Goal: Information Seeking & Learning: Learn about a topic

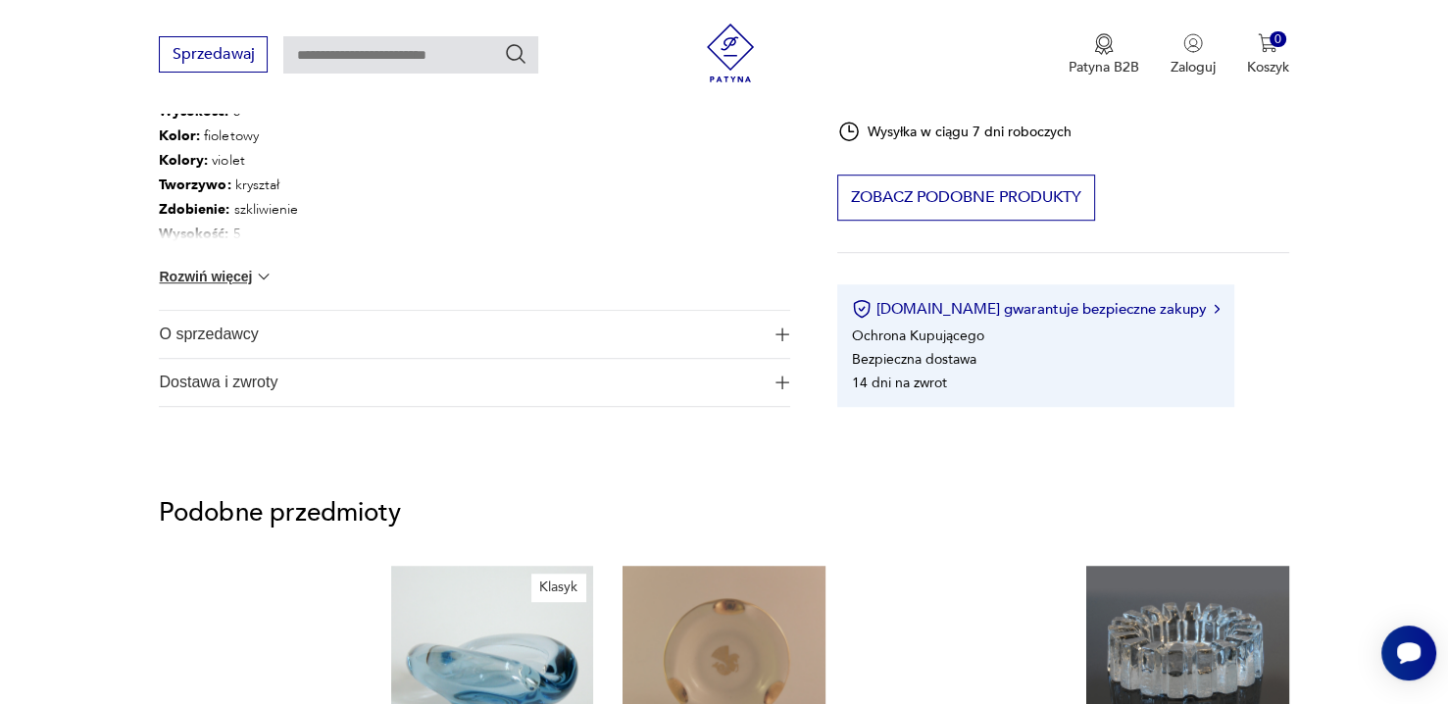
scroll to position [1177, 0]
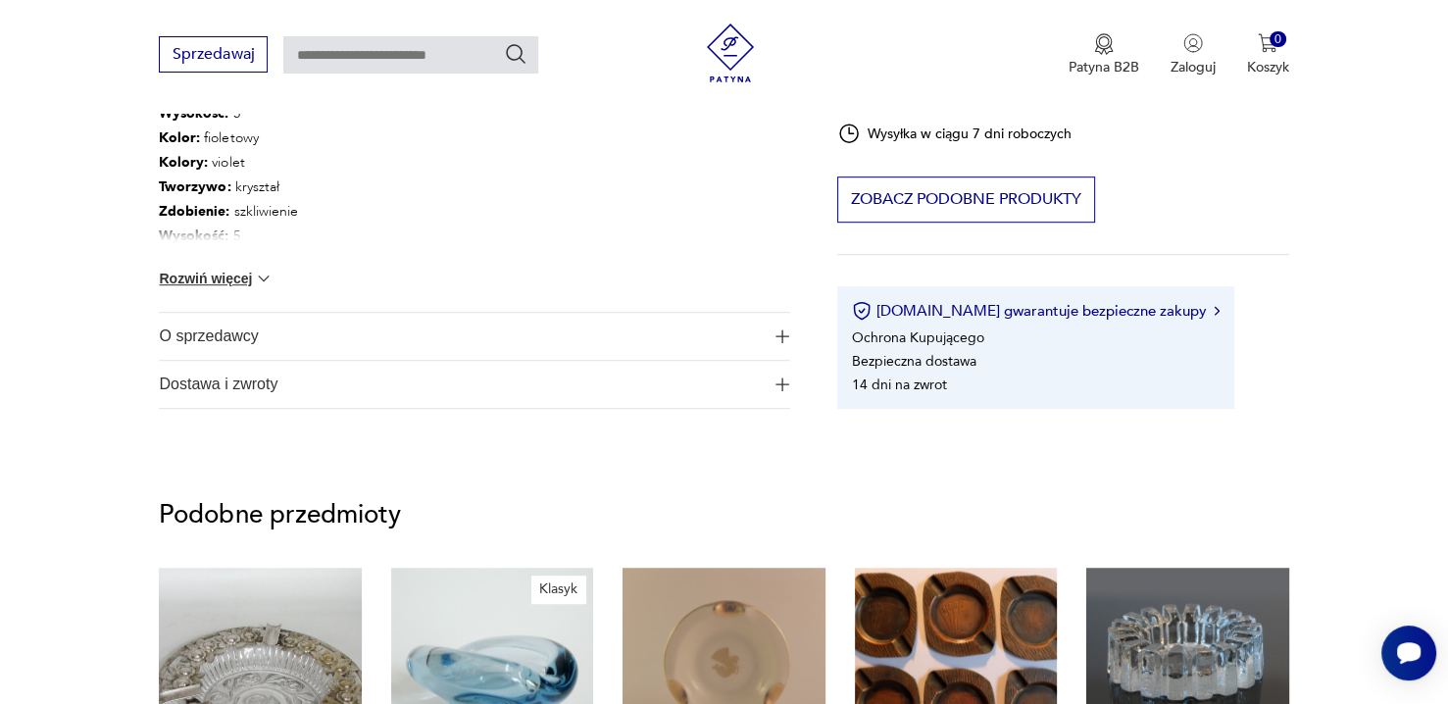
click at [233, 280] on button "Rozwiń więcej" at bounding box center [216, 279] width 114 height 20
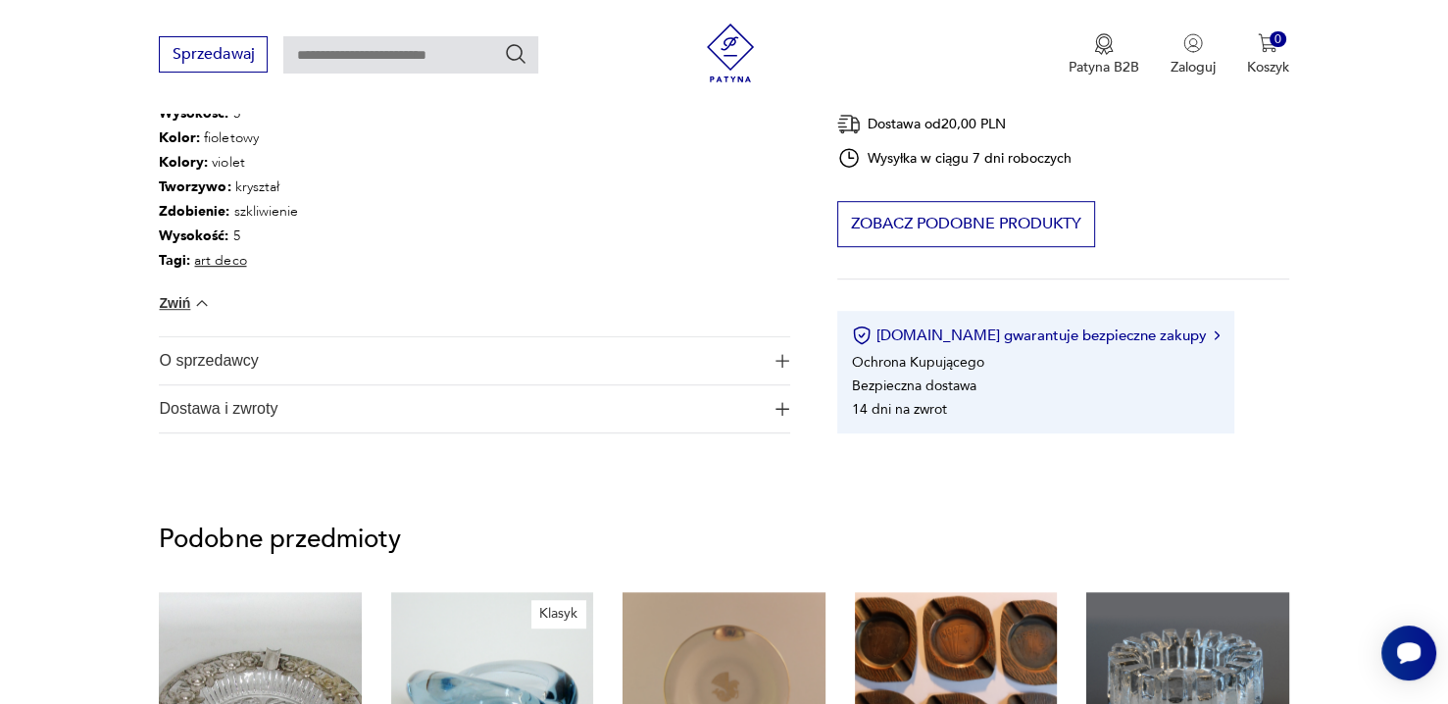
click at [406, 364] on span "O sprzedawcy" at bounding box center [461, 360] width 604 height 47
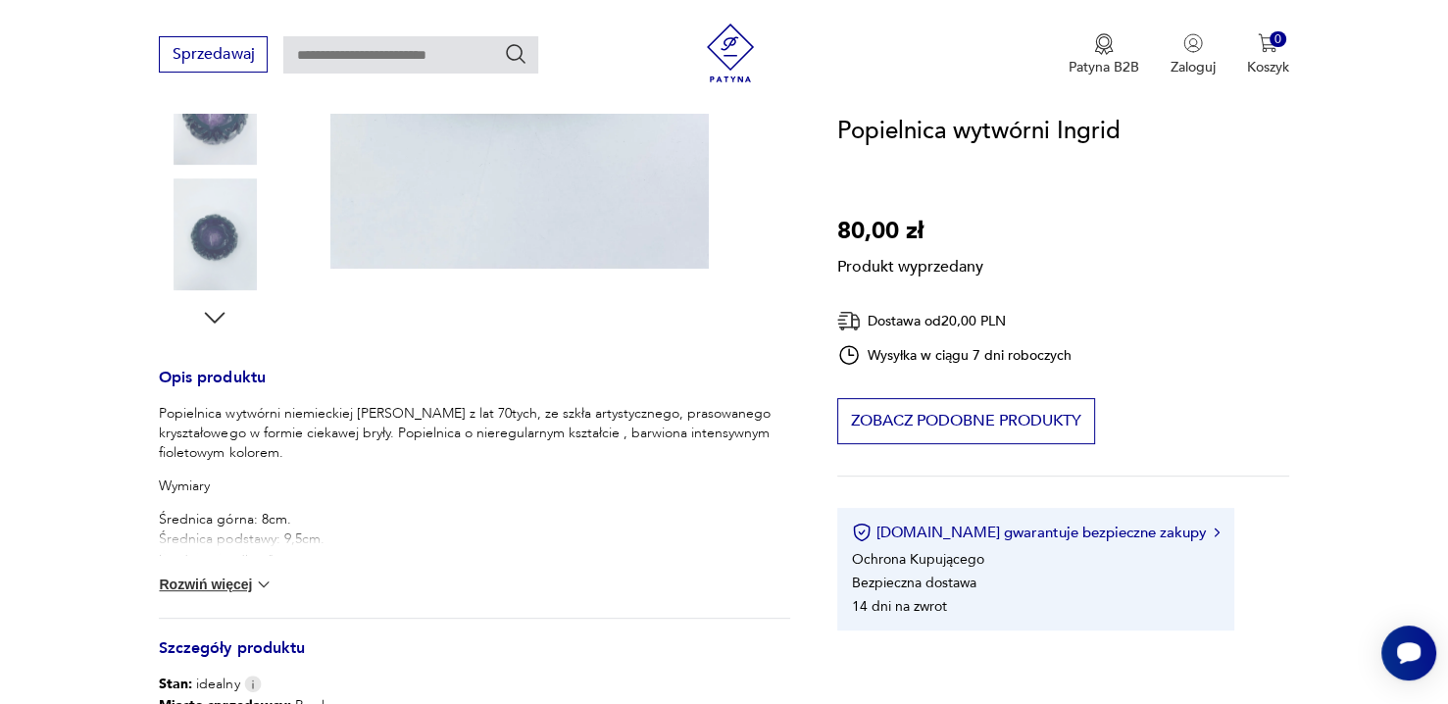
scroll to position [588, 0]
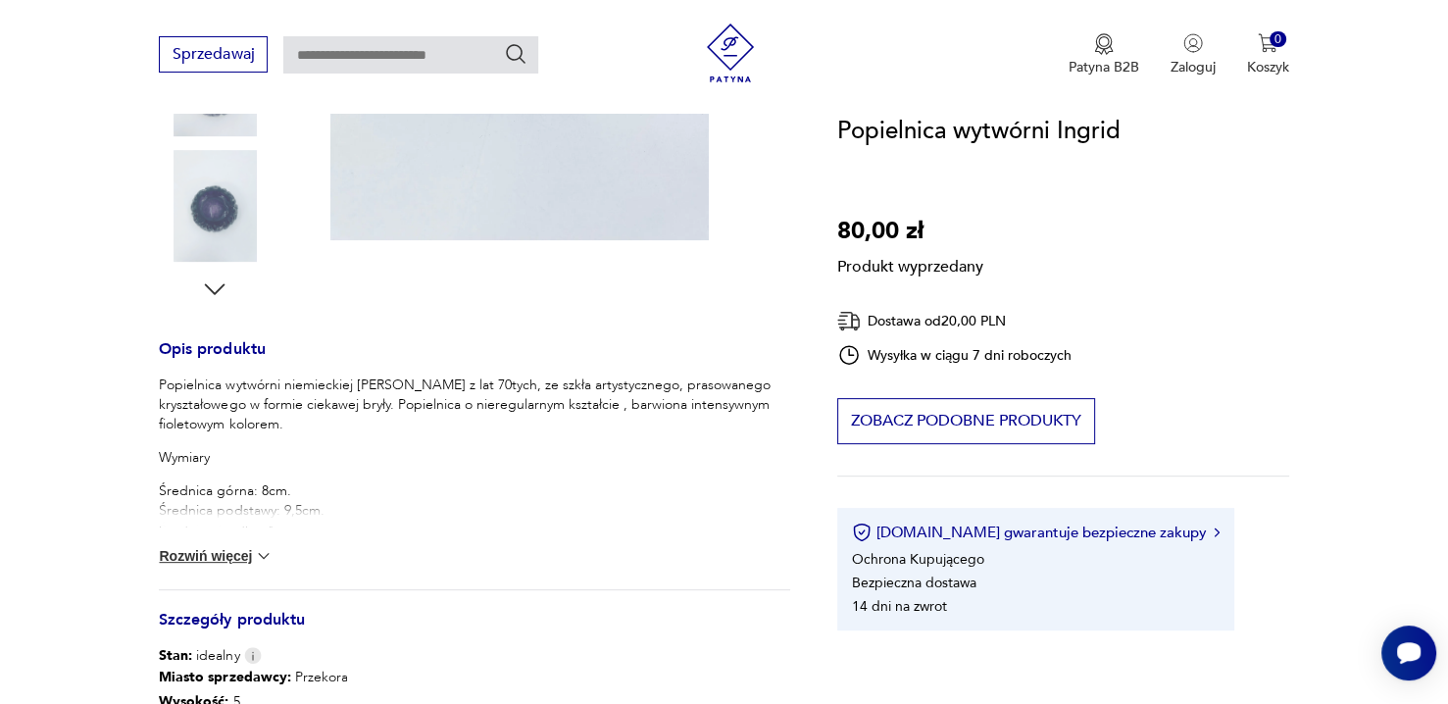
click at [237, 554] on button "Rozwiń więcej" at bounding box center [216, 556] width 114 height 20
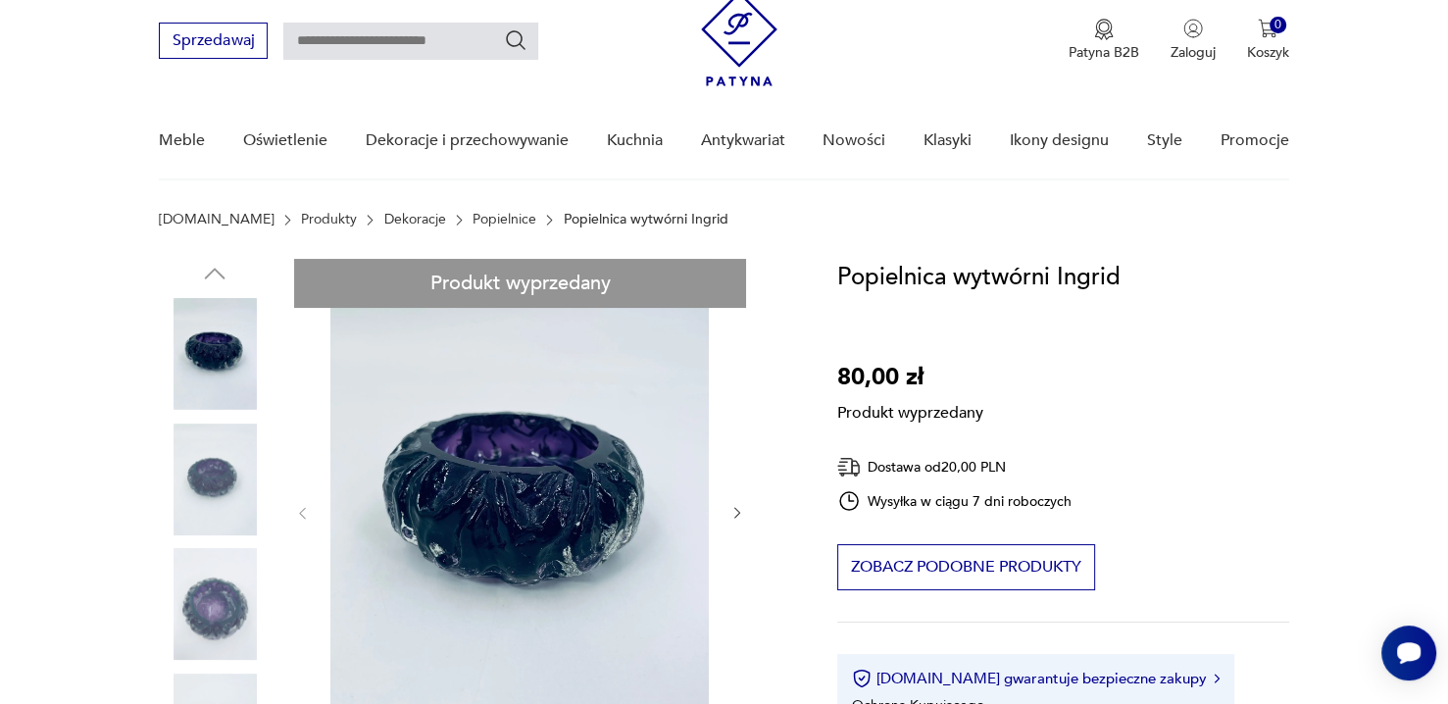
scroll to position [98, 0]
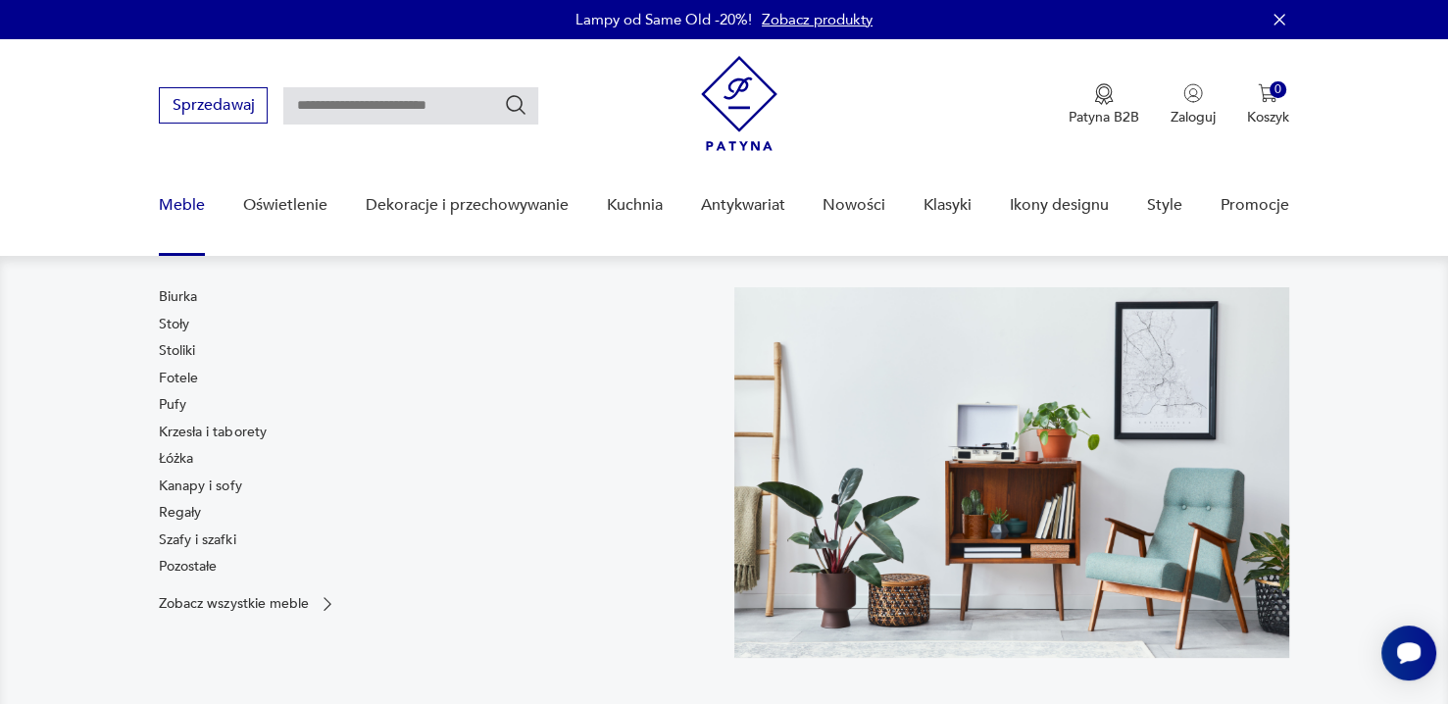
scroll to position [196, 0]
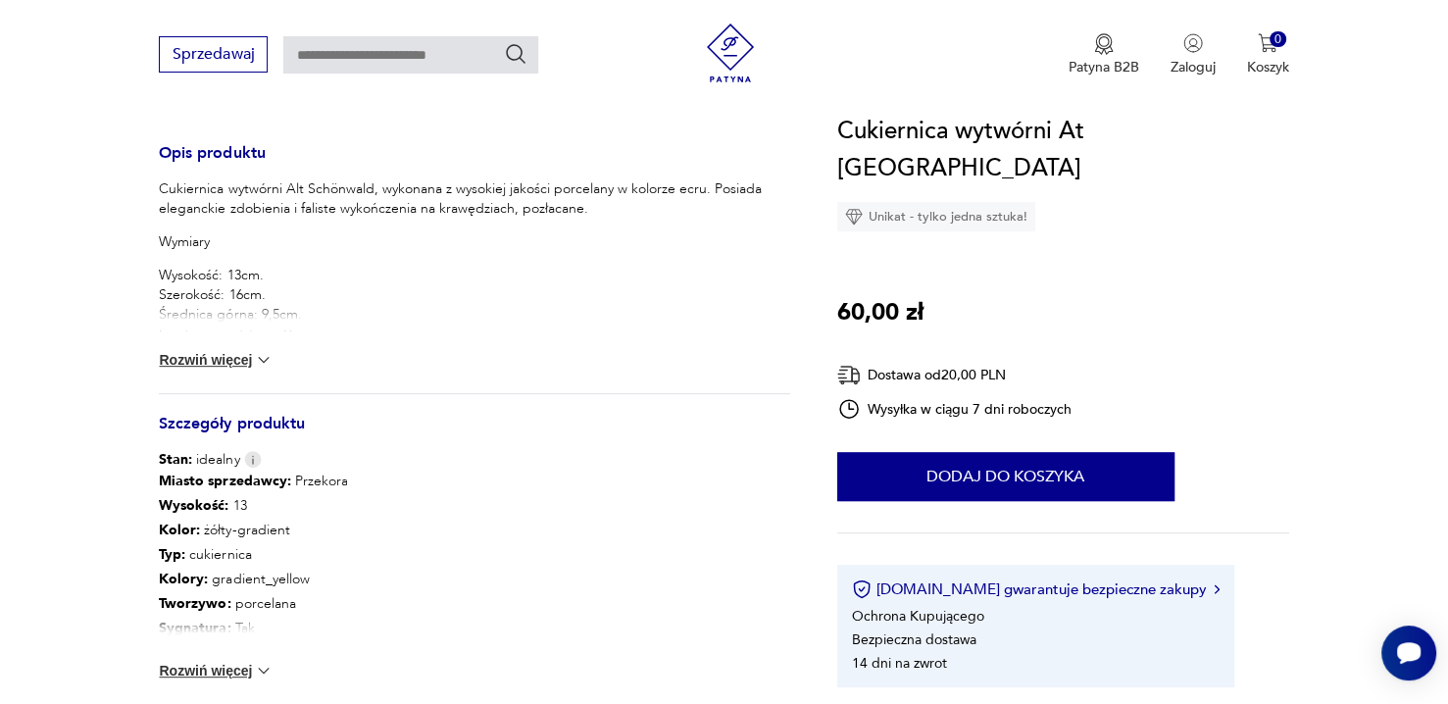
click at [260, 357] on img at bounding box center [264, 360] width 20 height 20
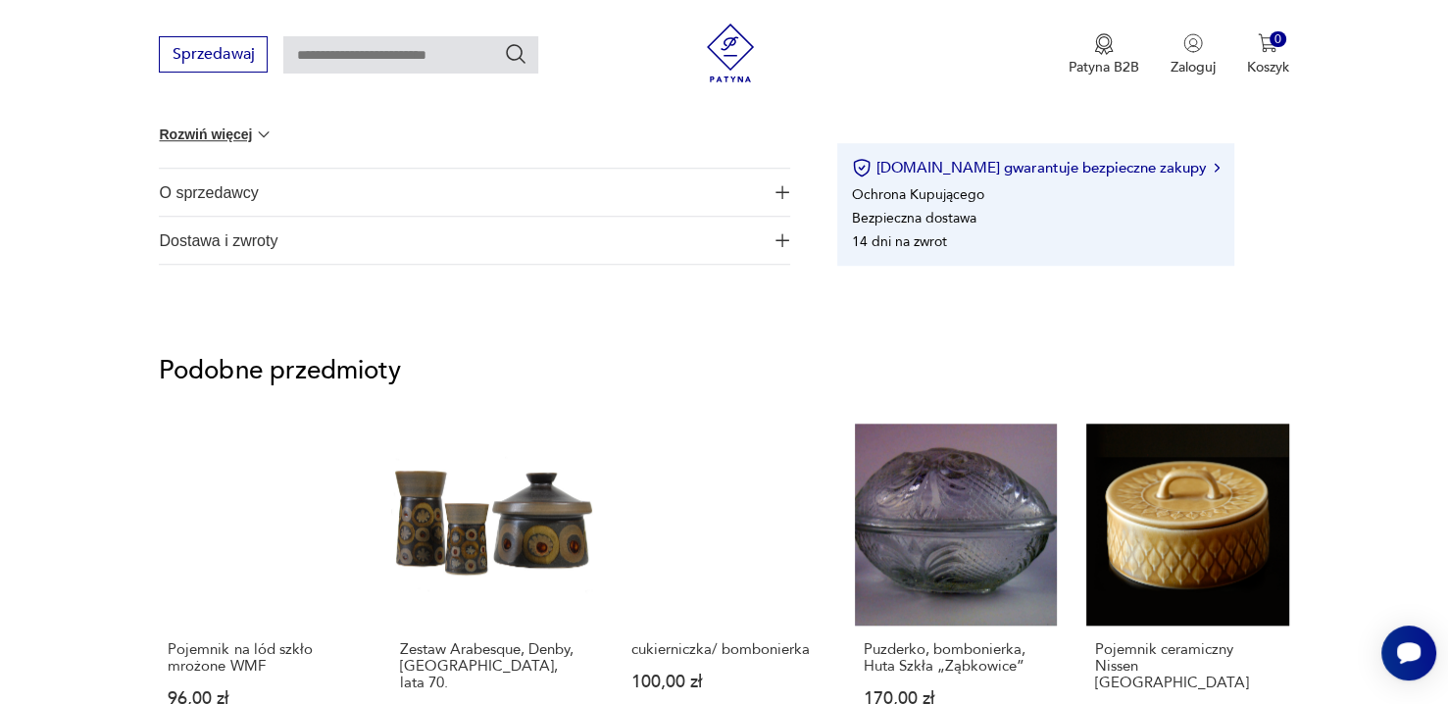
scroll to position [1471, 0]
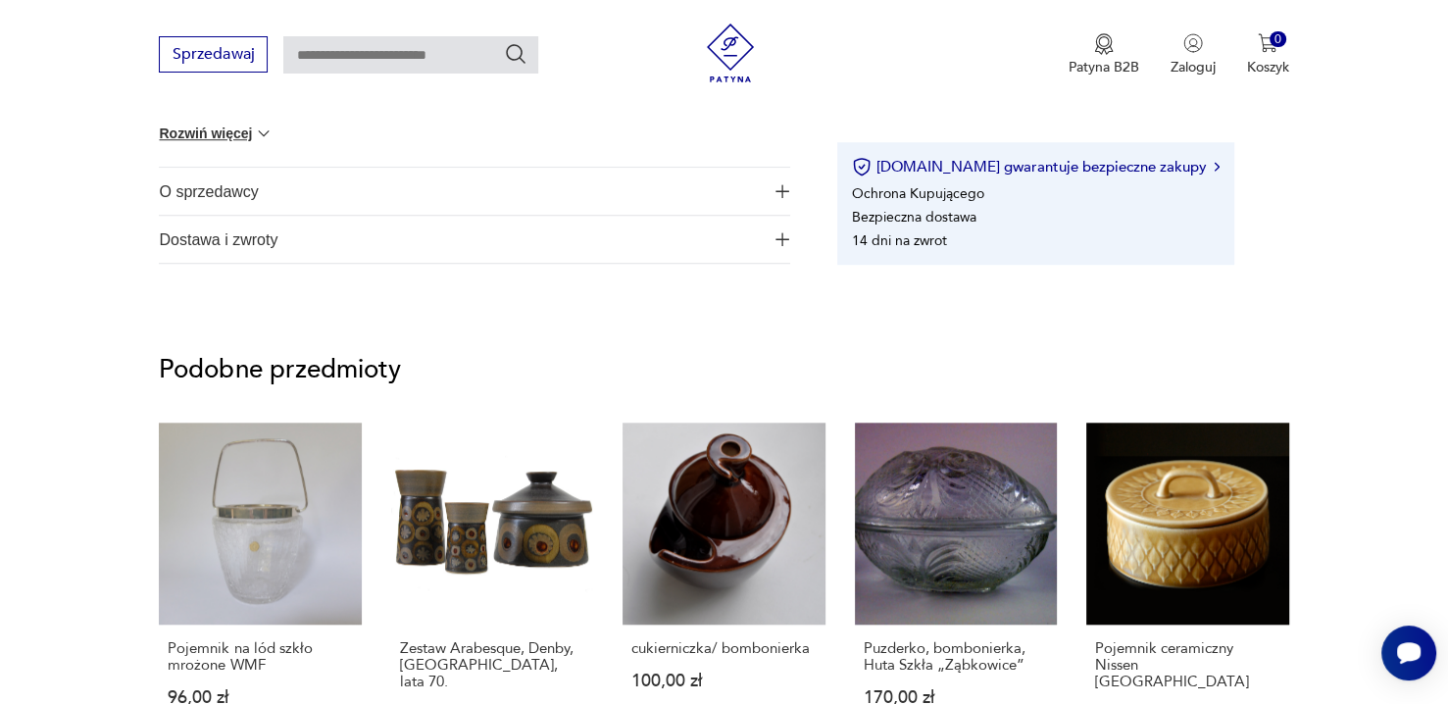
click at [226, 191] on span "O sprzedawcy" at bounding box center [461, 191] width 604 height 47
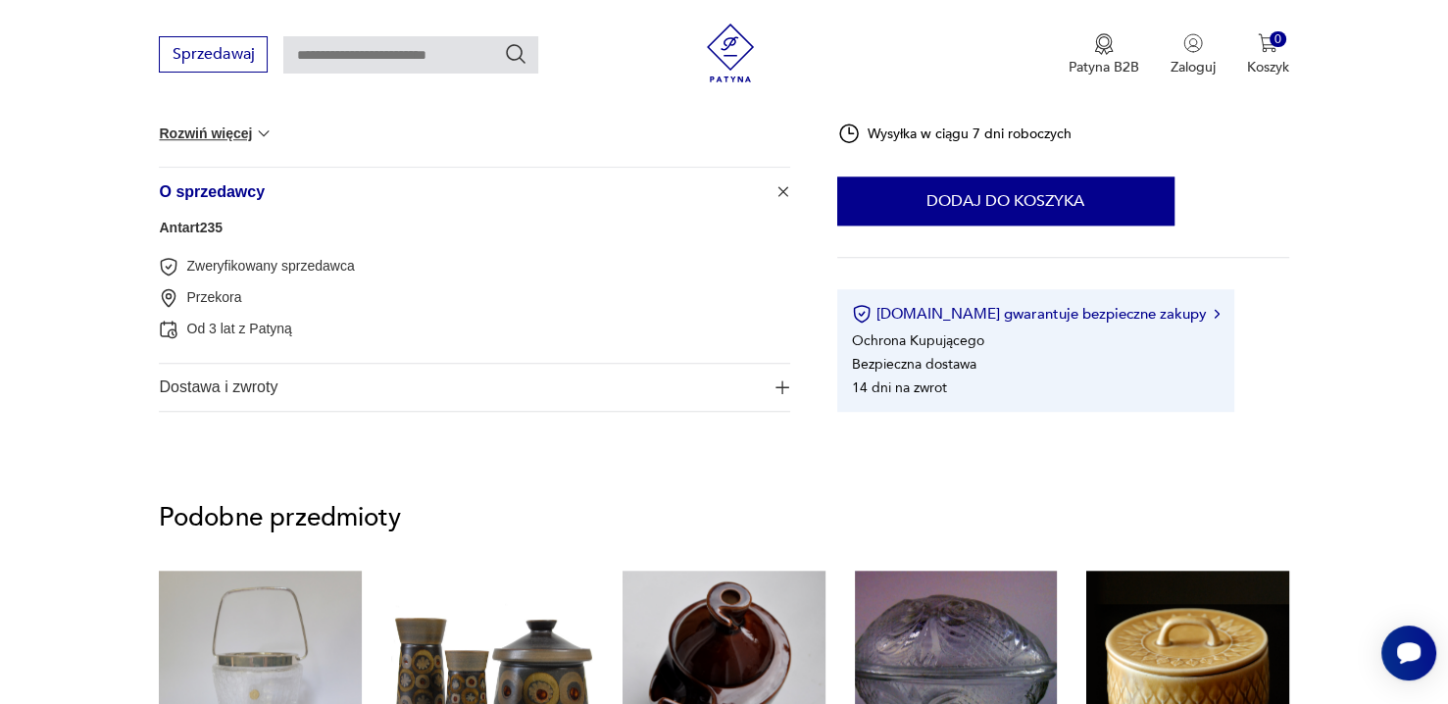
click at [242, 136] on button "Rozwiń więcej" at bounding box center [216, 134] width 114 height 20
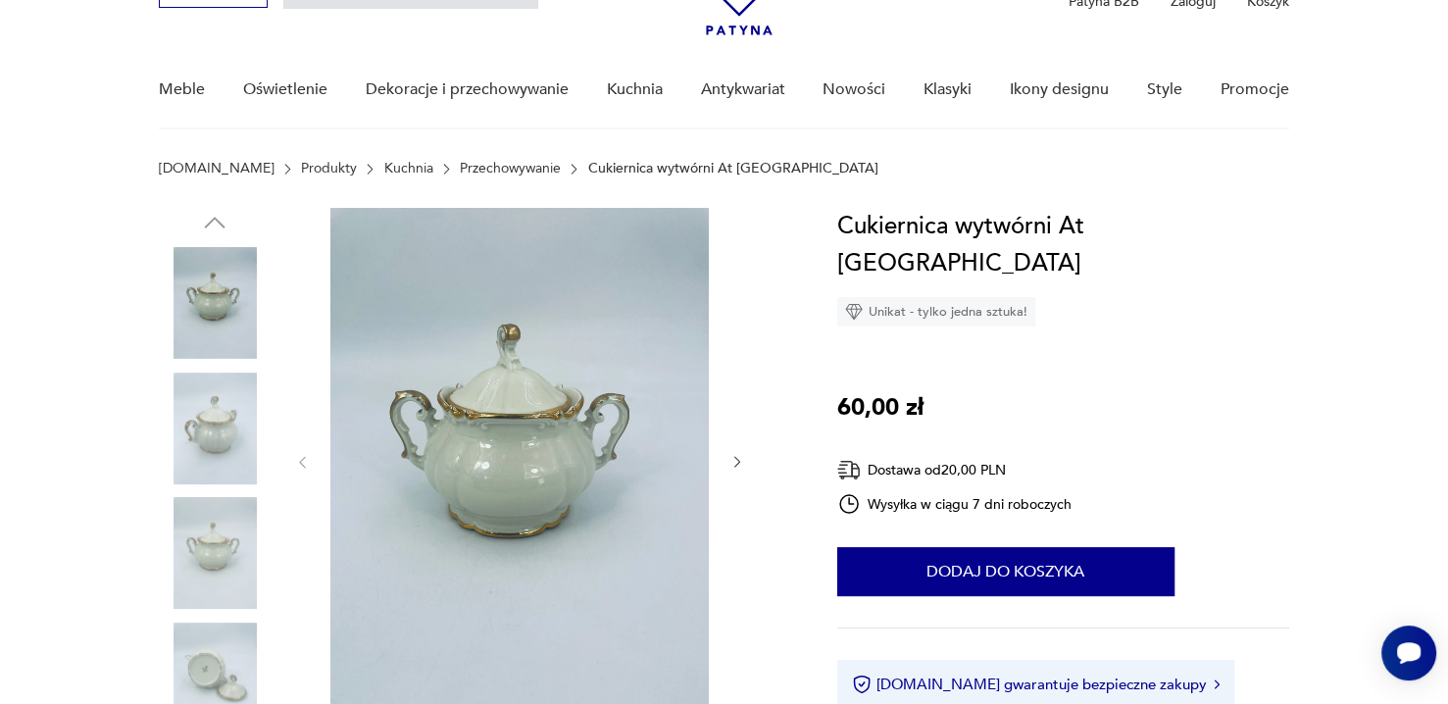
scroll to position [0, 0]
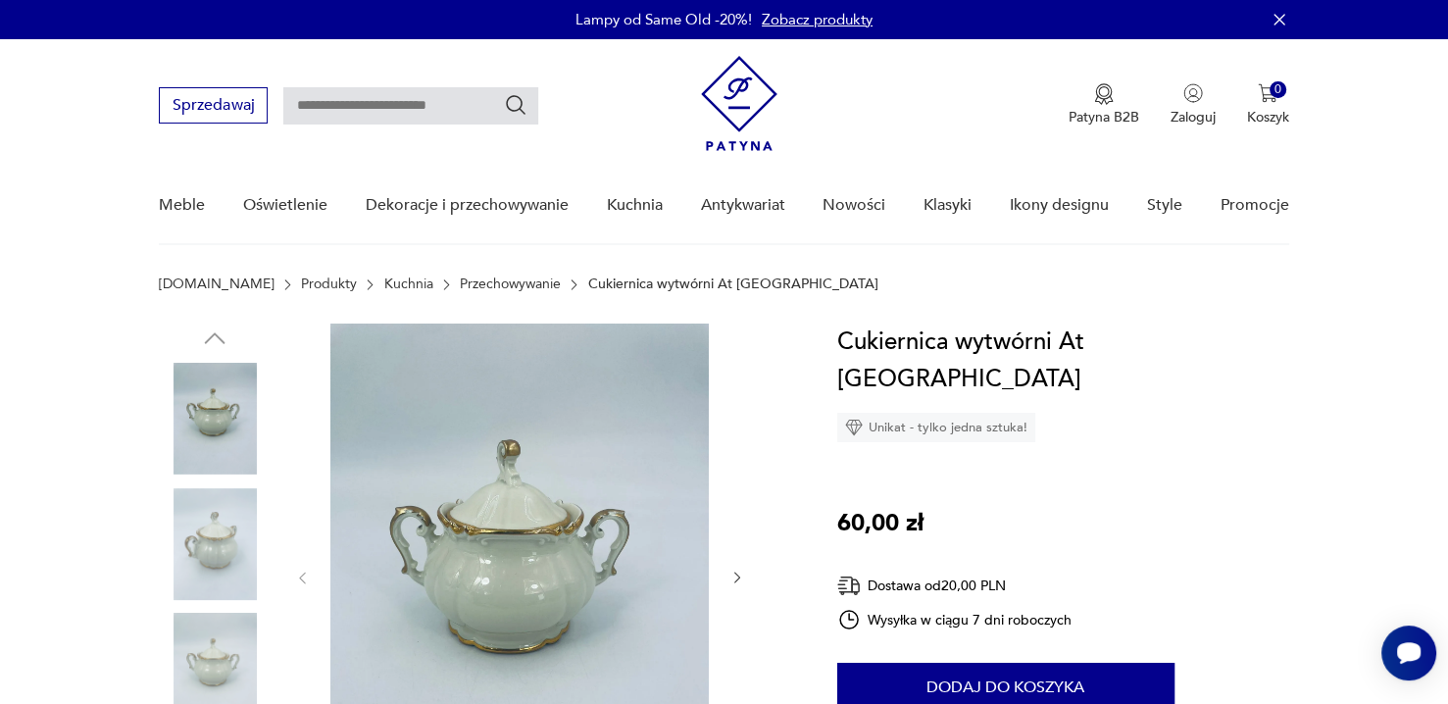
click at [480, 284] on link "Przechowywanie" at bounding box center [510, 284] width 101 height 16
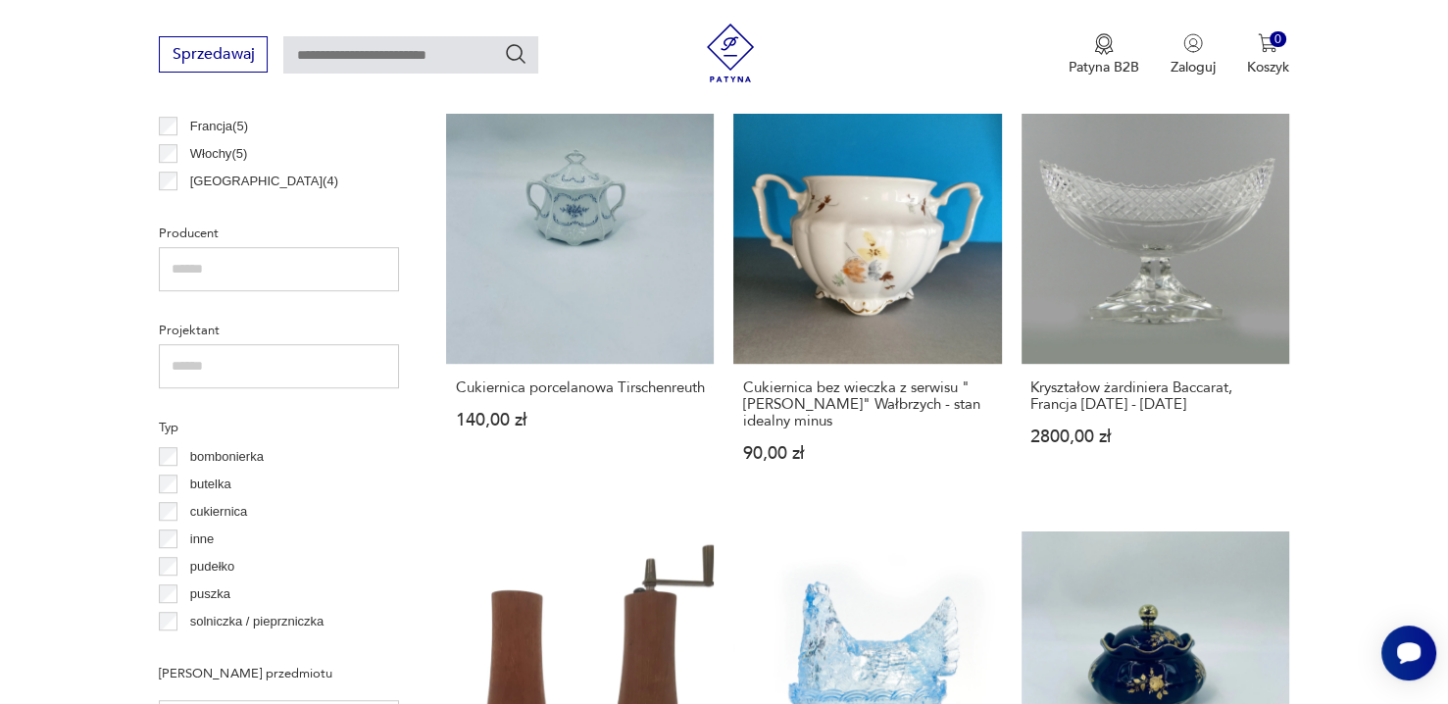
scroll to position [24, 0]
click at [214, 487] on p "cukiernica" at bounding box center [219, 488] width 58 height 22
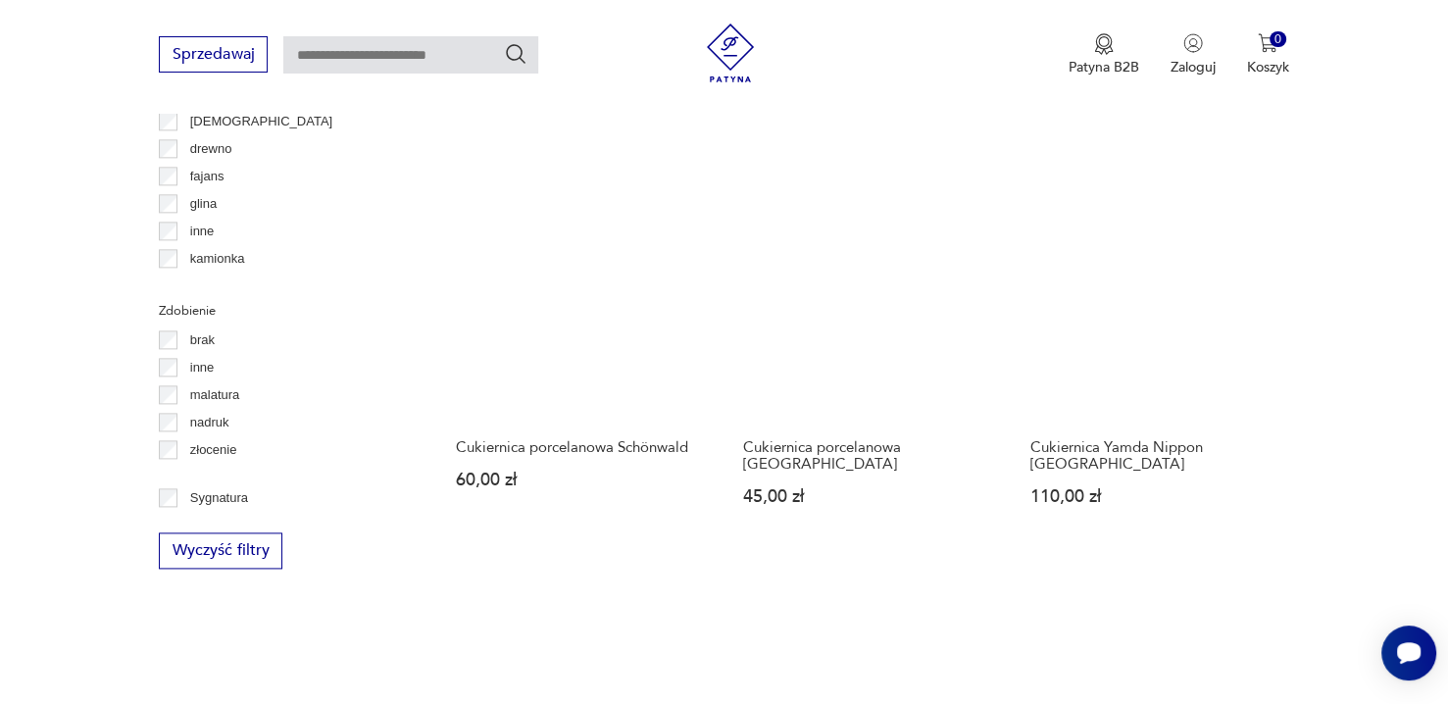
scroll to position [2382, 0]
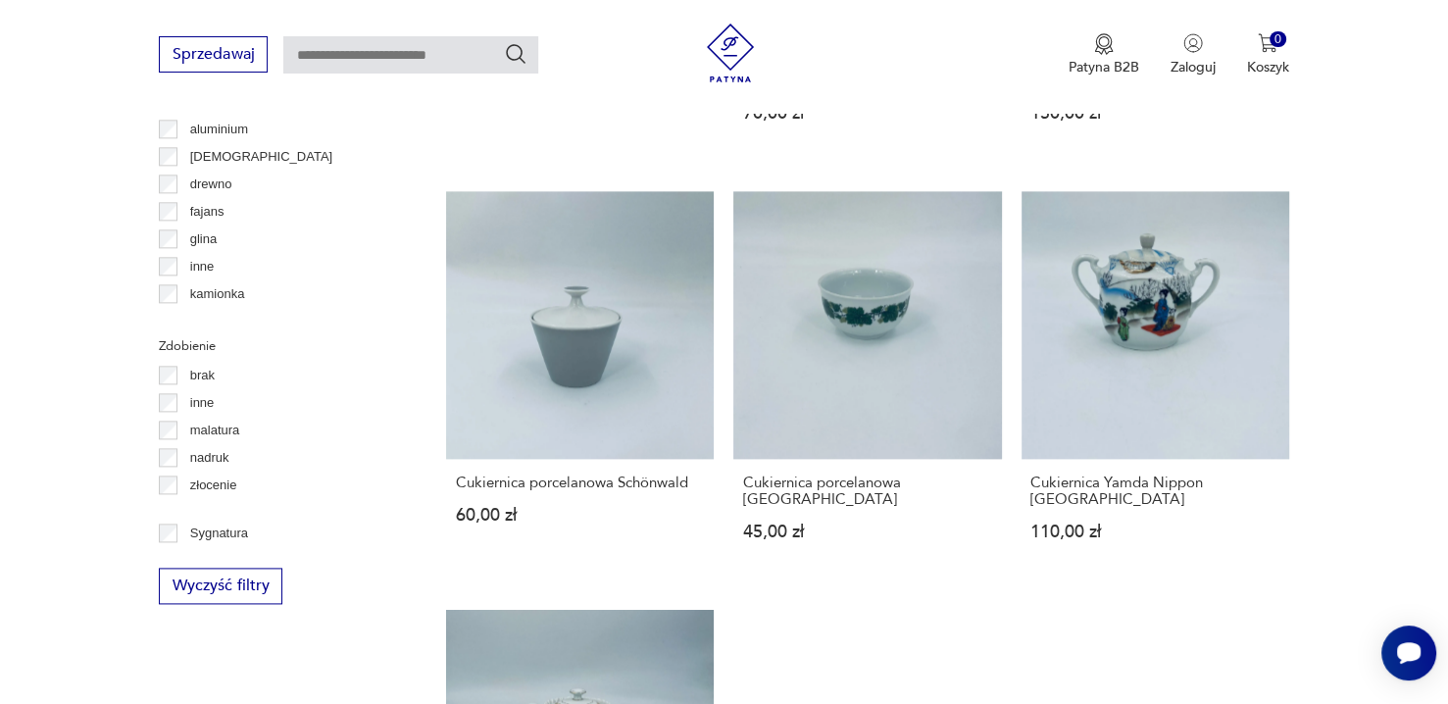
drag, startPoint x: 317, startPoint y: 652, endPoint x: 234, endPoint y: 353, distance: 310.2
